Goal: Obtain resource: Obtain resource

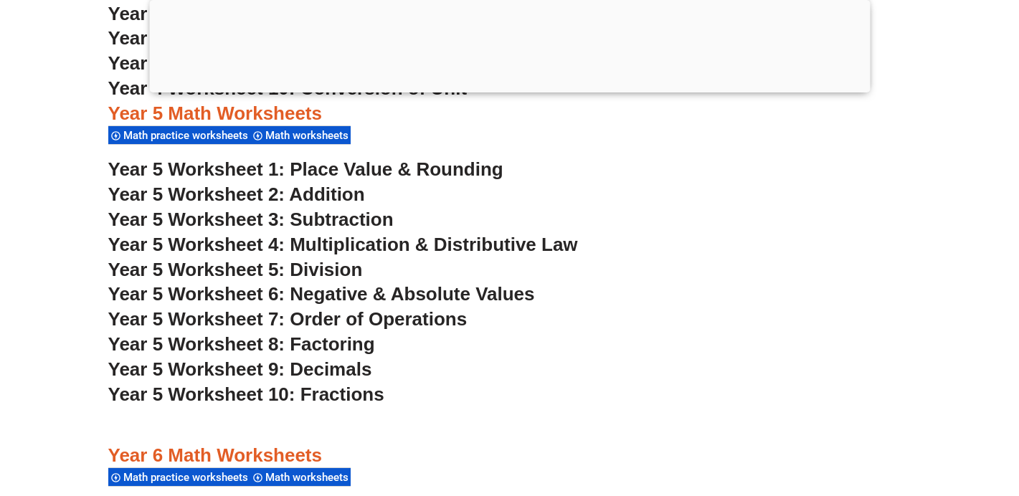
scroll to position [2861, 0]
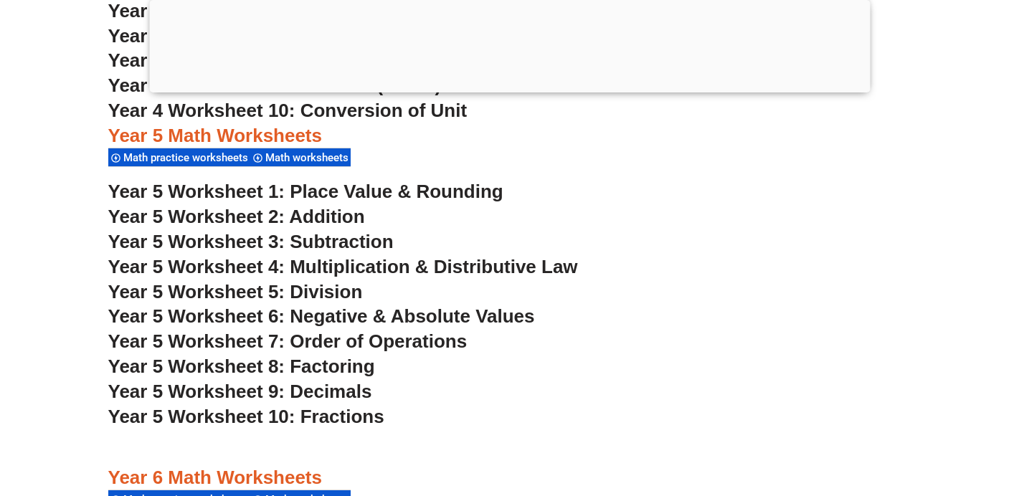
click at [399, 191] on span "Year 5 Worksheet 1: Place Value & Rounding" at bounding box center [305, 192] width 395 height 22
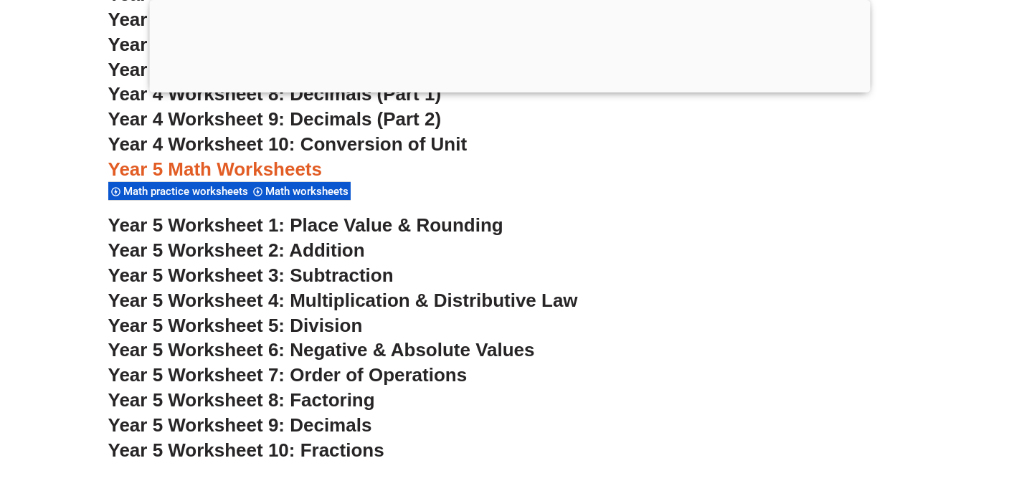
scroll to position [2840, 0]
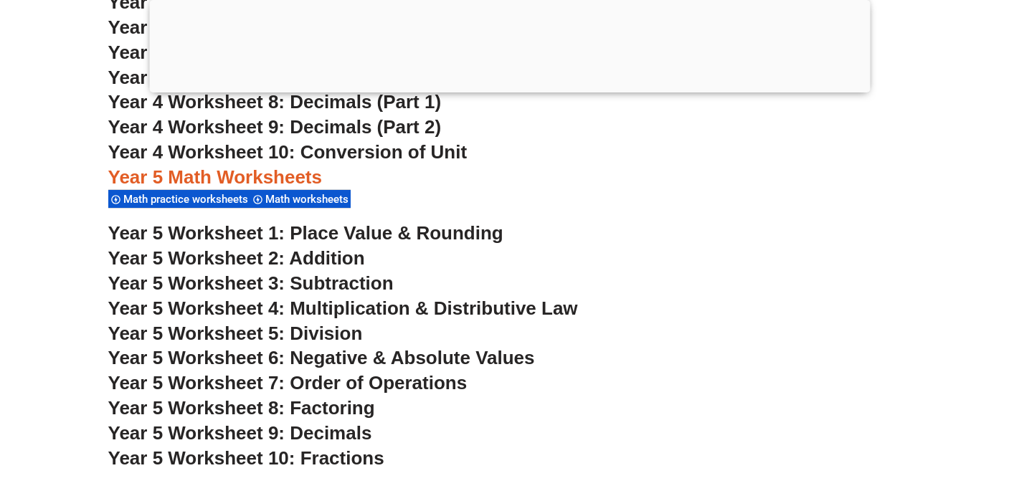
click at [285, 257] on span "Year 5 Worksheet 2: Addition" at bounding box center [236, 258] width 257 height 22
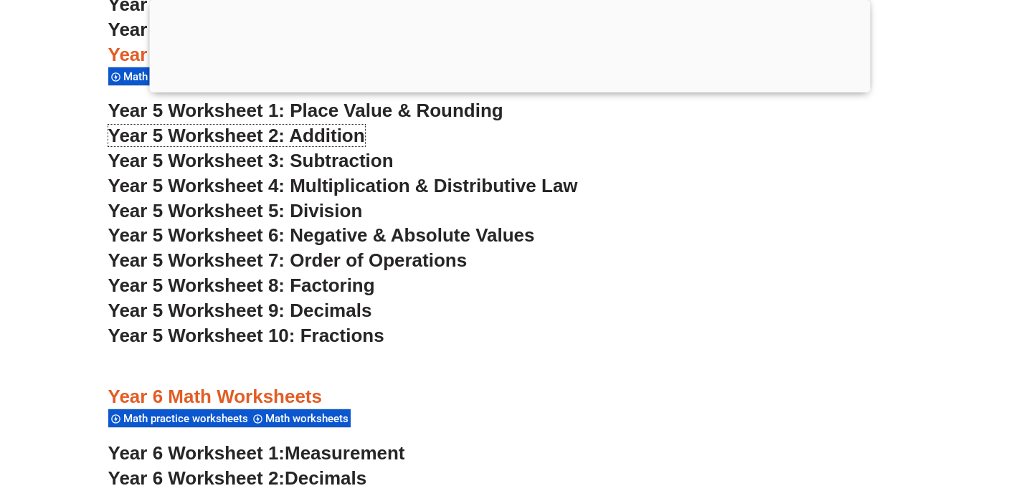
scroll to position [2963, 0]
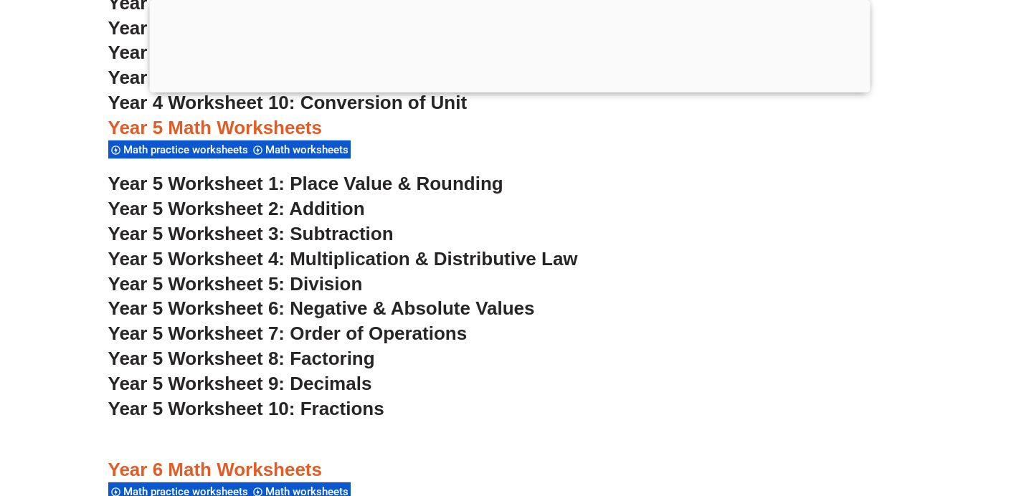
click at [404, 183] on span "Year 5 Worksheet 1: Place Value & Rounding" at bounding box center [305, 184] width 395 height 22
